Goal: Entertainment & Leisure: Consume media (video, audio)

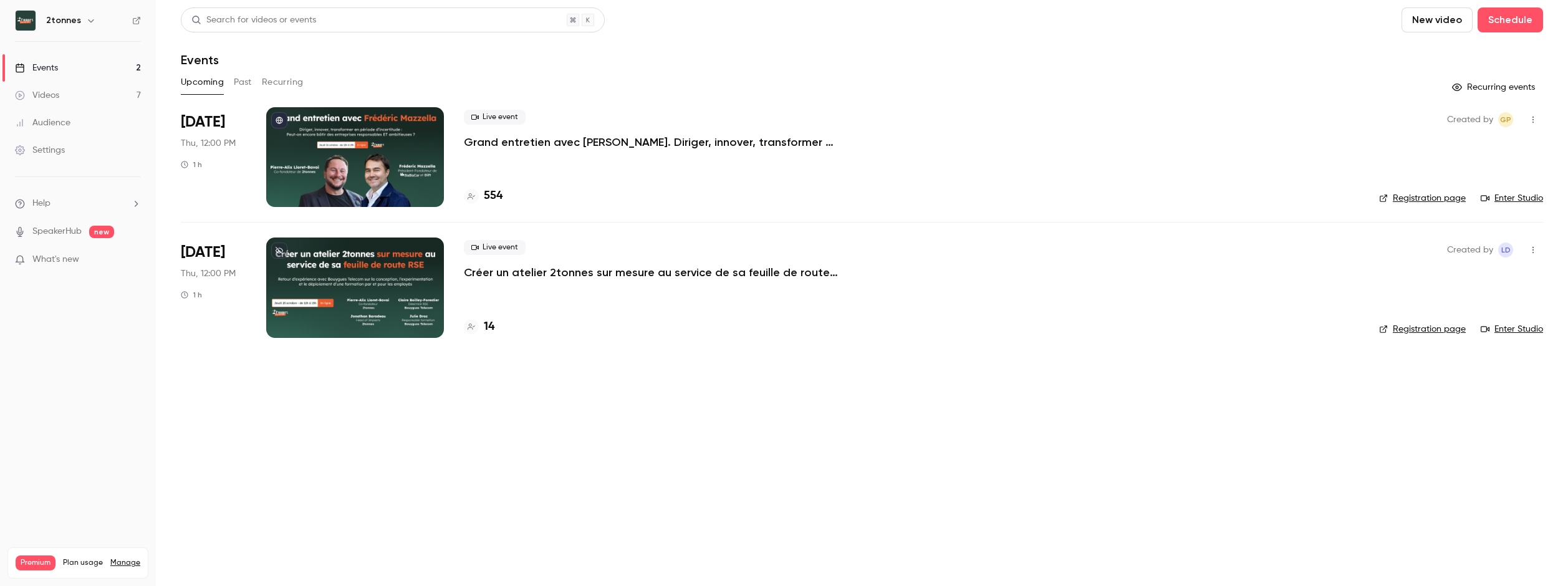
click at [83, 91] on link "Videos 7" at bounding box center [77, 95] width 156 height 28
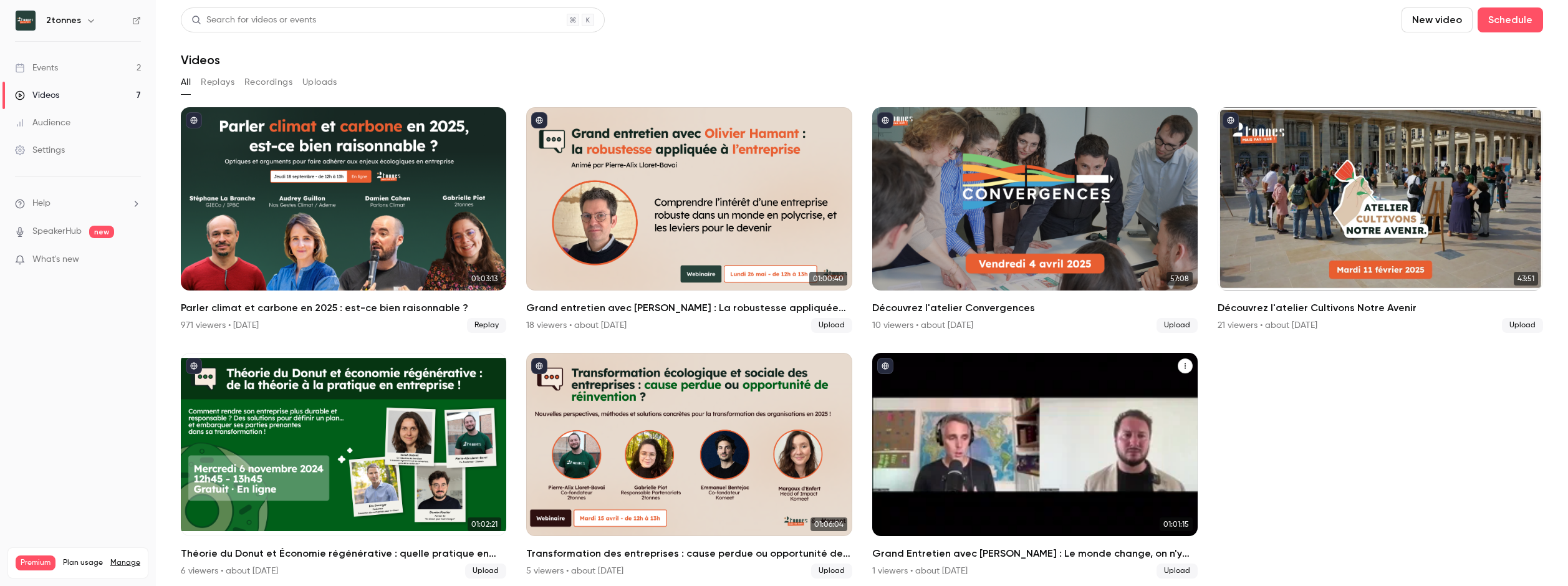
click at [1027, 438] on div "Grand Entretien avec Julien Devaureix : Le monde change, on n'y comprend rien ?" at bounding box center [1035, 444] width 325 height 183
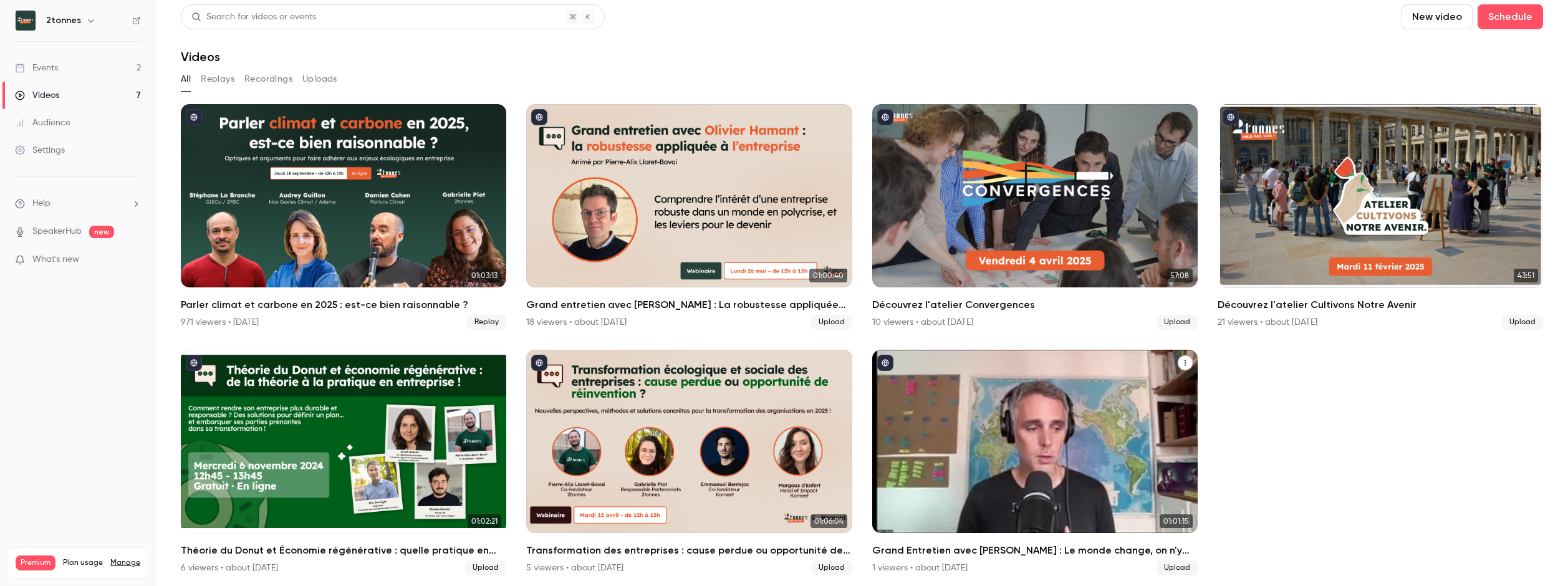
scroll to position [4, 0]
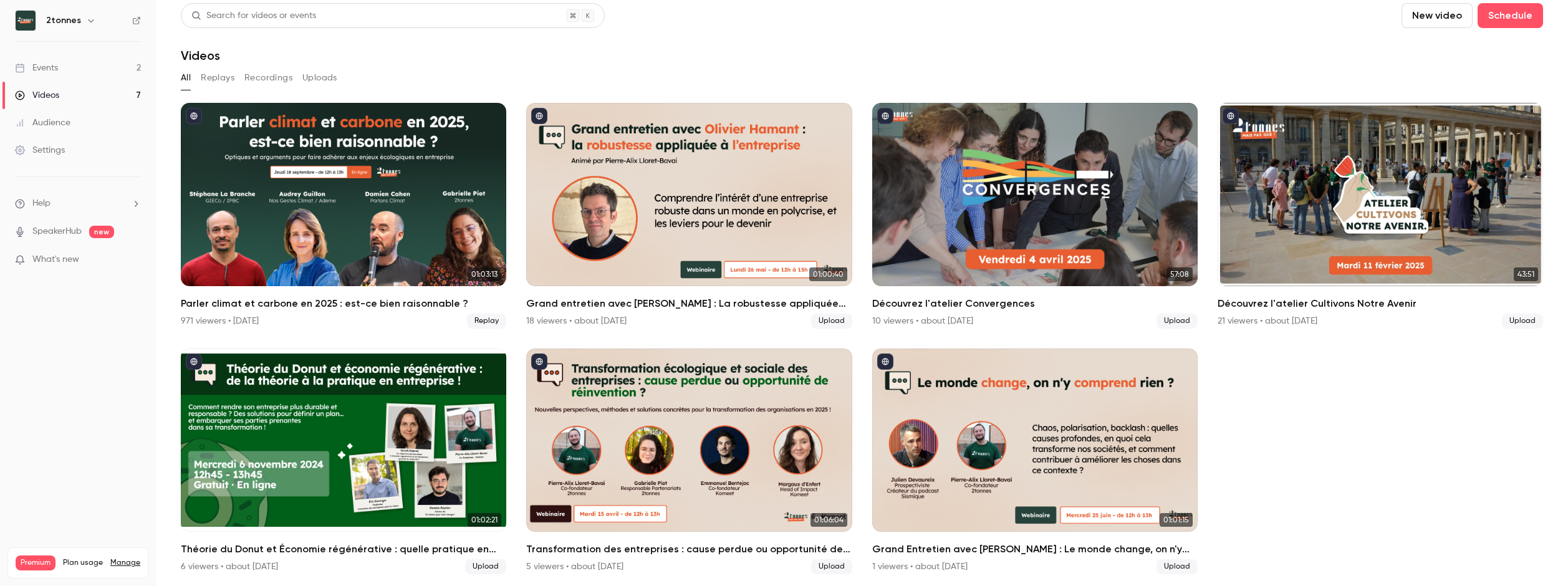
click at [1264, 487] on ul "01:03:13 Parler climat et carbone en 2025 : est-ce bien raisonnable ? 971 viewe…" at bounding box center [862, 338] width 1363 height 471
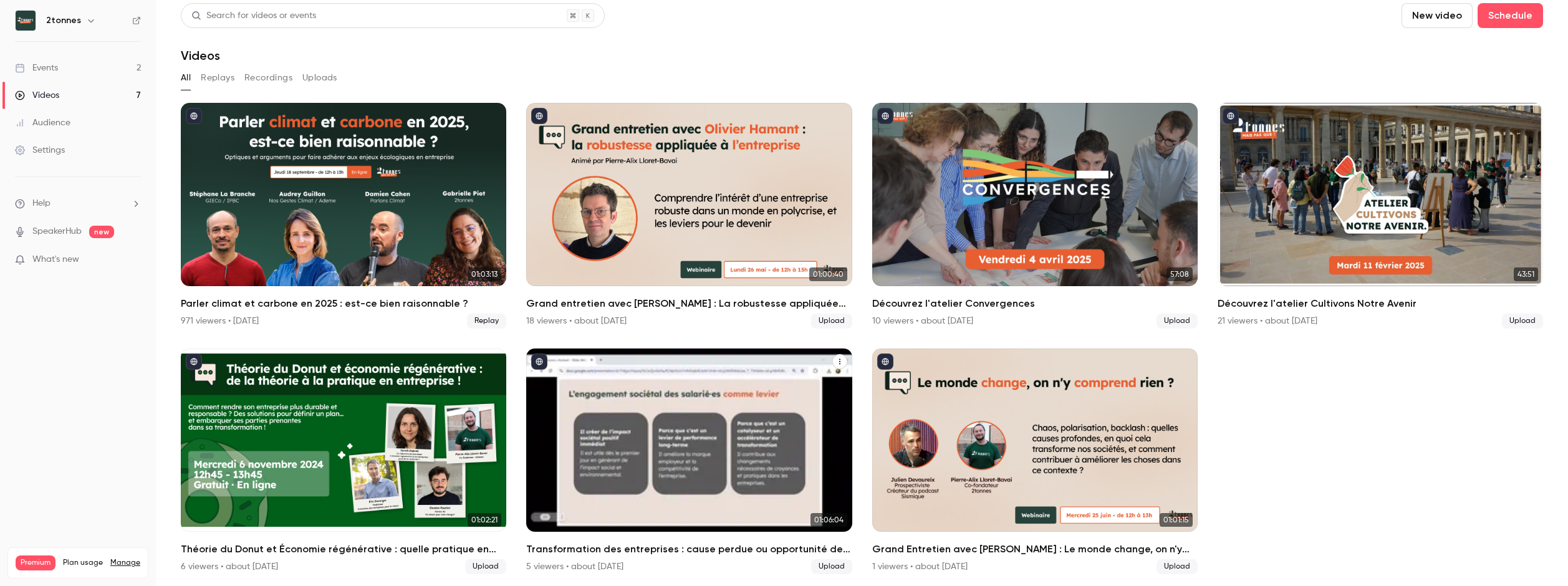
click at [631, 437] on div "Transformation des entreprises : cause perdue ou opportunité de réinvention ?" at bounding box center [688, 439] width 325 height 183
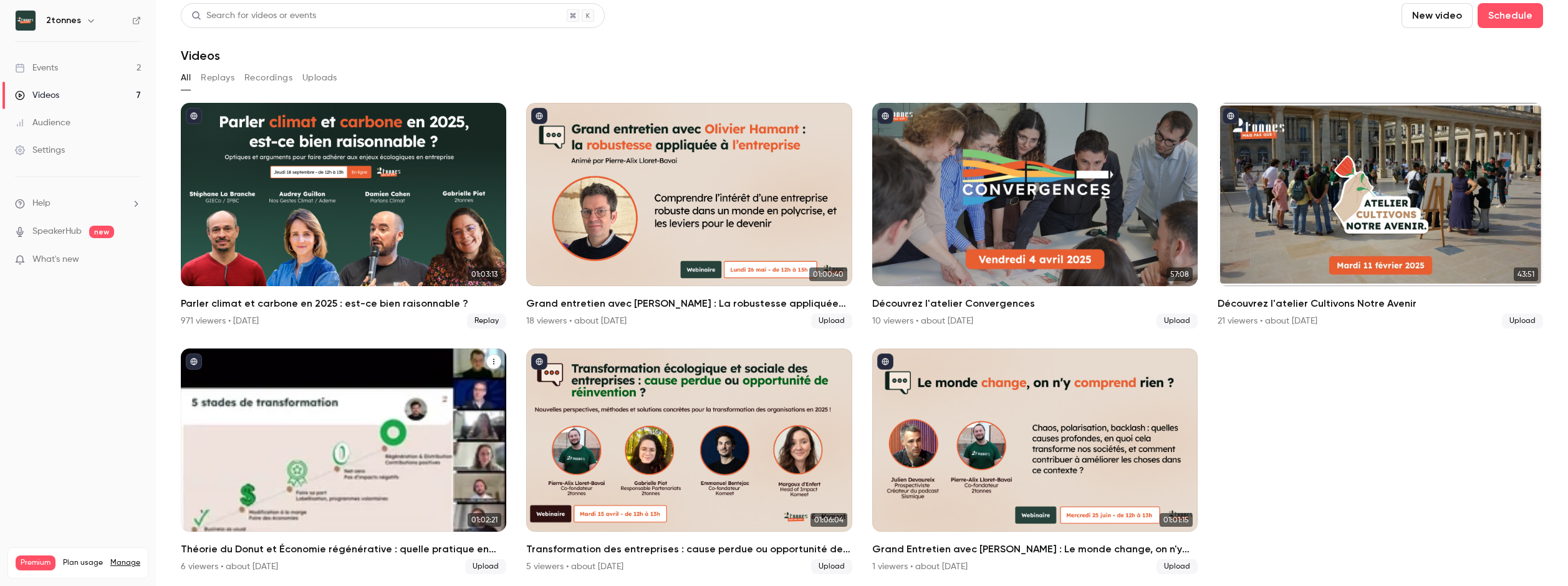
click at [373, 437] on div "Théorie du Donut et Économie régénérative : quelle pratique en entreprise ?" at bounding box center [343, 439] width 325 height 183
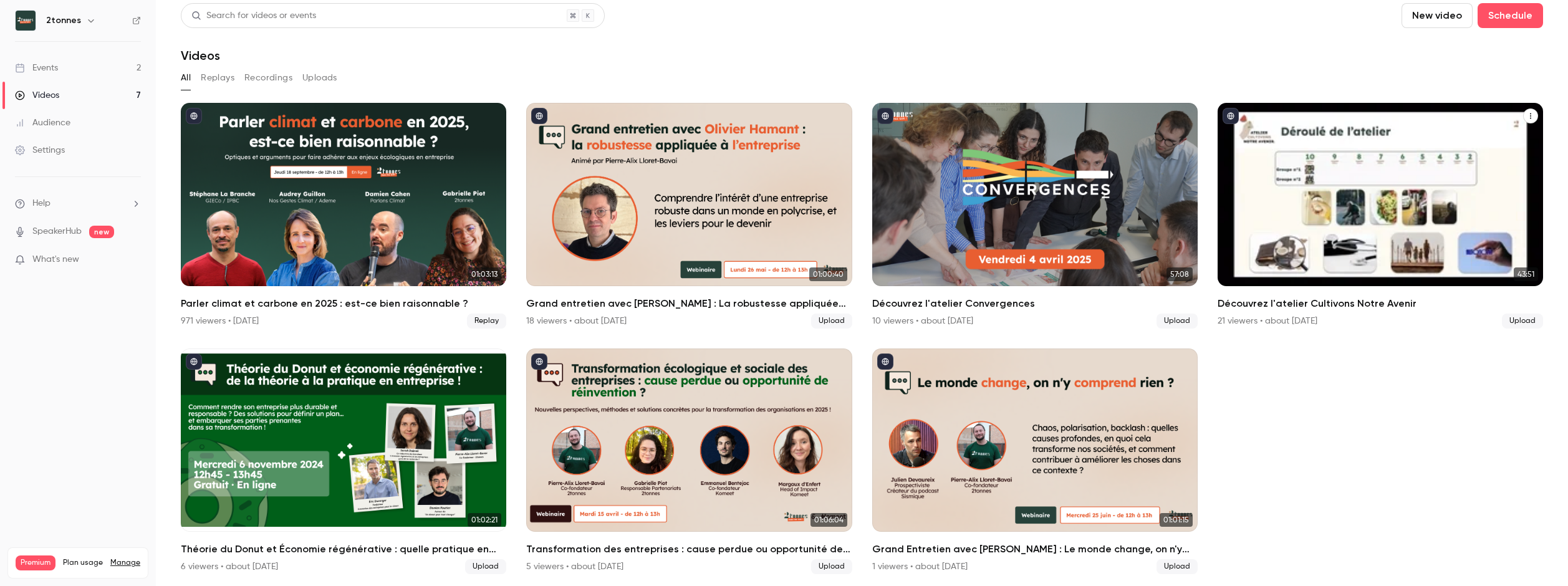
click at [1331, 221] on div "Découvrez l'atelier Cultivons Notre Avenir" at bounding box center [1380, 194] width 325 height 183
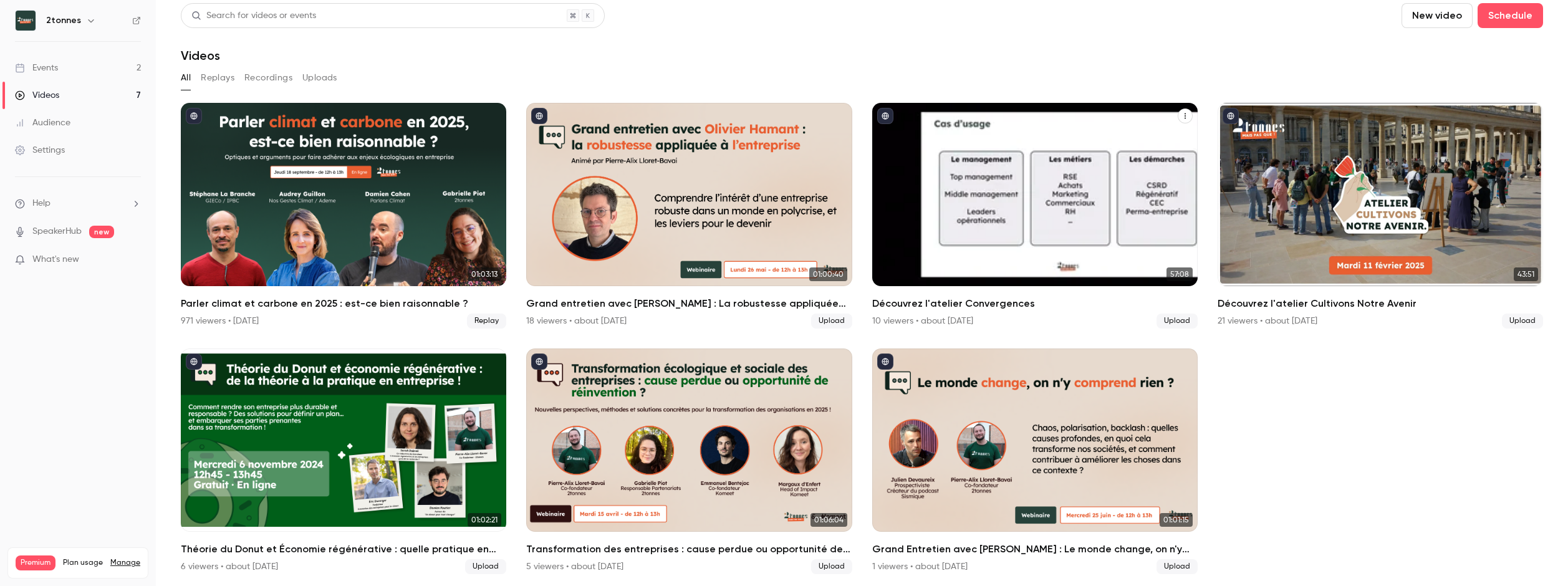
click at [1058, 218] on div "Découvrez l'atelier Convergences" at bounding box center [1035, 194] width 325 height 183
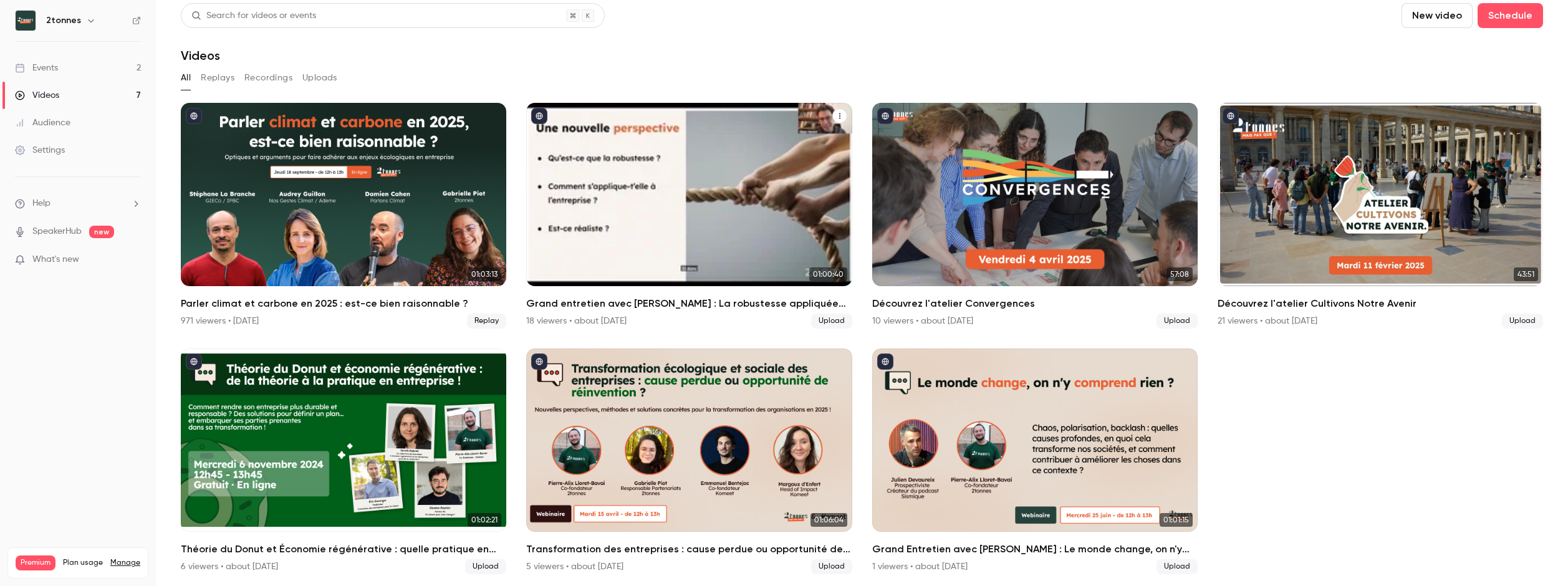
click at [703, 253] on div "Grand entretien avec Olivier Hamant : La robustesse appliquée aux entreprises" at bounding box center [688, 194] width 325 height 183
